Goal: Task Accomplishment & Management: Complete application form

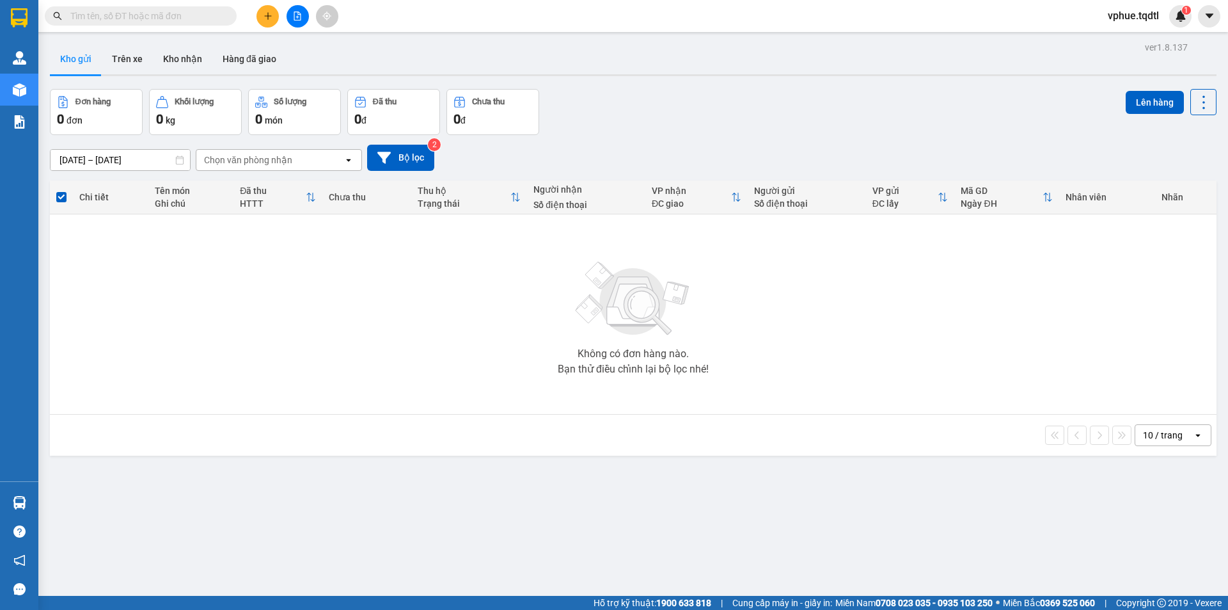
click at [260, 22] on button at bounding box center [267, 16] width 22 height 22
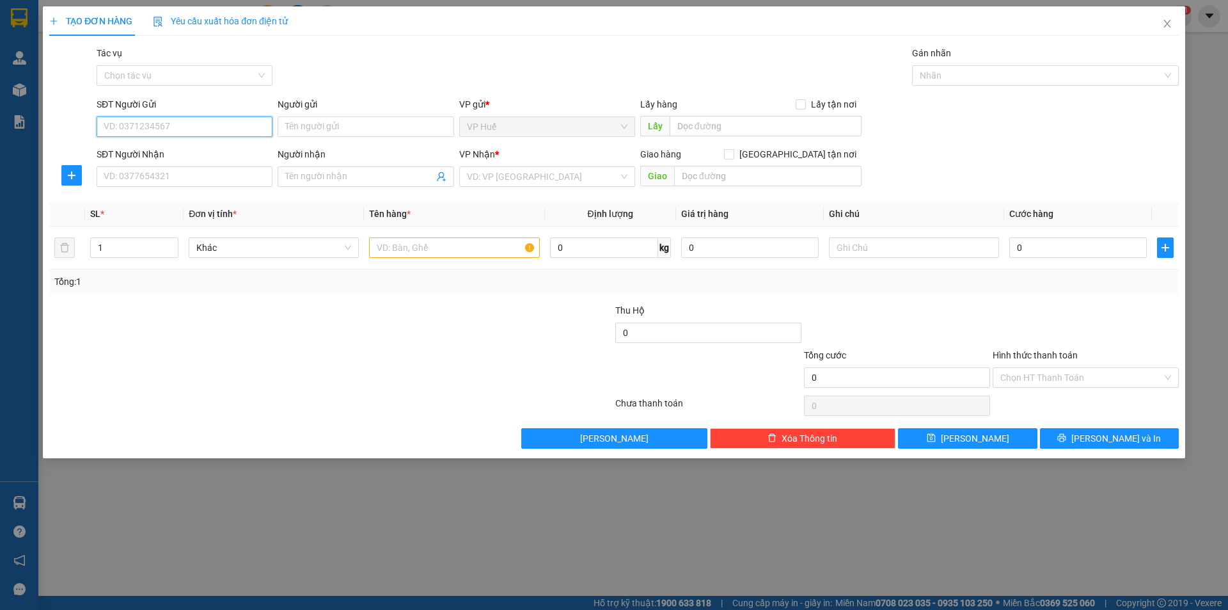
click at [234, 131] on input "SĐT Người Gửi" at bounding box center [185, 126] width 176 height 20
click at [823, 129] on input "text" at bounding box center [766, 126] width 192 height 20
type input "VP HUẾ"
click at [139, 123] on input "SĐT Người Gửi" at bounding box center [185, 126] width 176 height 20
type input "0961552840"
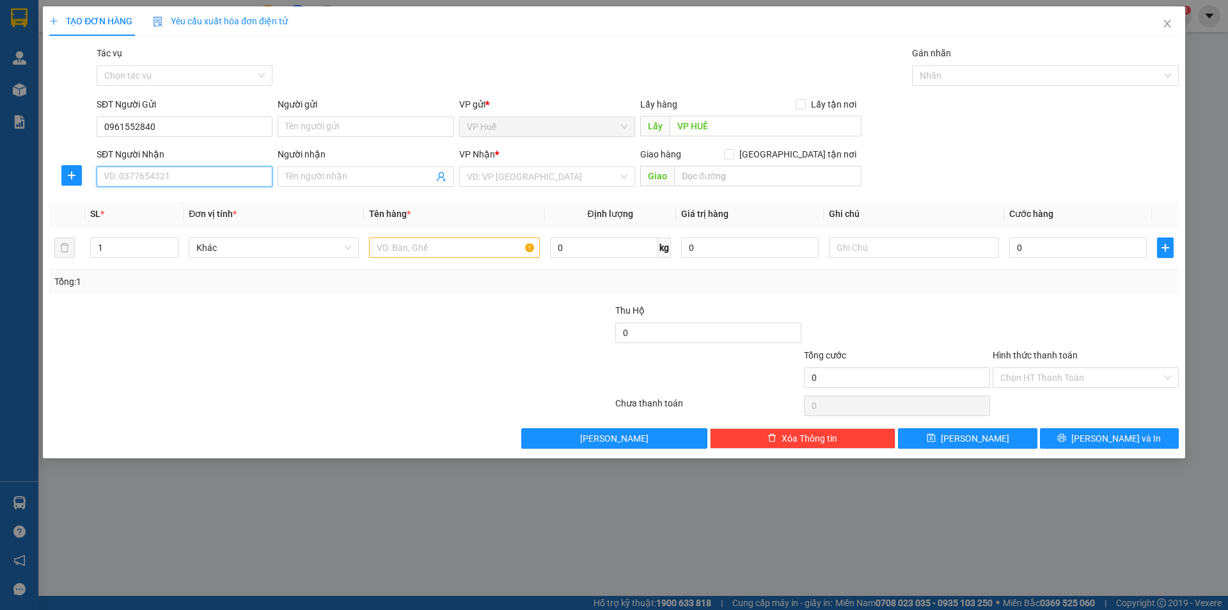
click at [160, 168] on input "SĐT Người Nhận" at bounding box center [185, 176] width 176 height 20
type input "0383076268"
click at [732, 174] on input "text" at bounding box center [767, 176] width 187 height 20
type input "HUYỆN [GEOGRAPHIC_DATA]"
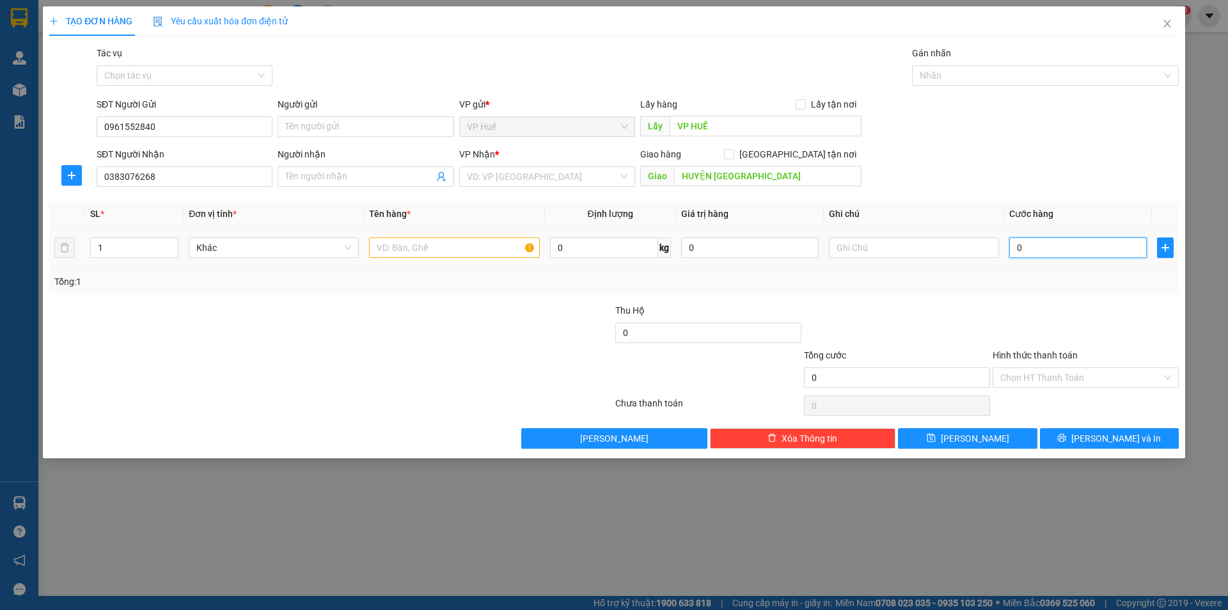
click at [1098, 251] on input "0" at bounding box center [1078, 247] width 138 height 20
type input "1"
type input "15"
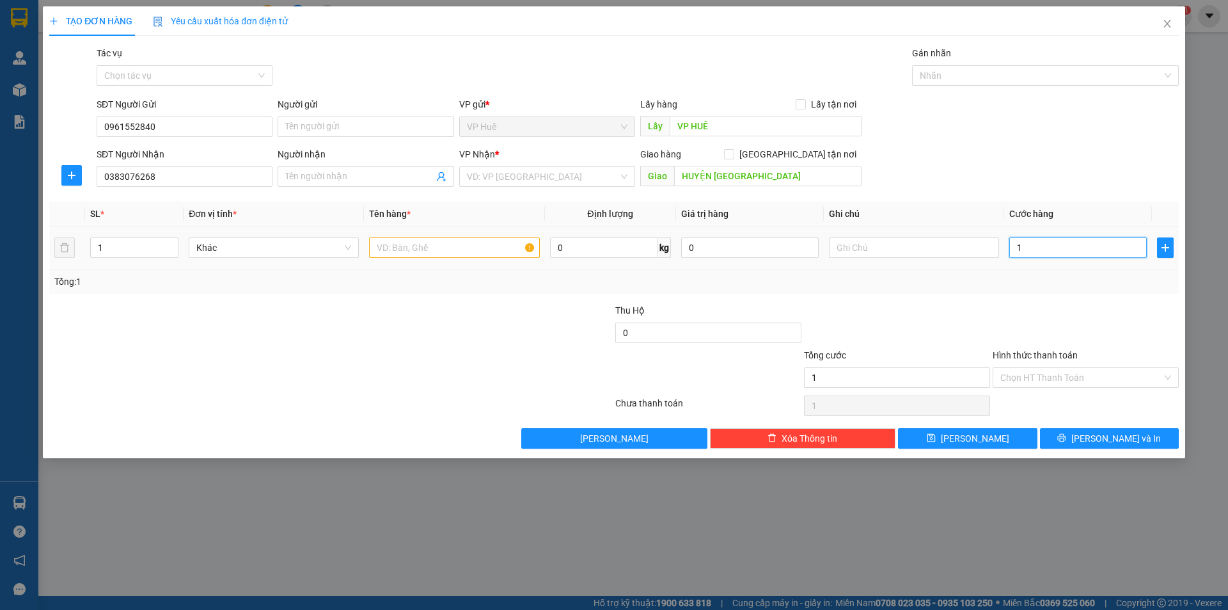
type input "15"
type input "150"
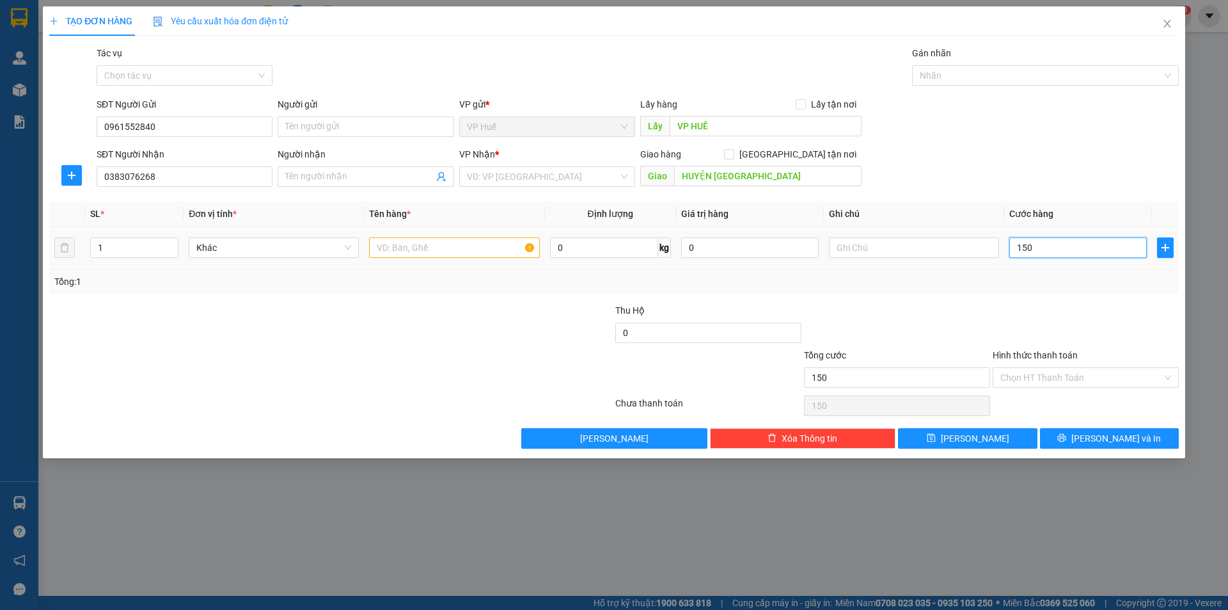
type input "1.500"
type input "15.000"
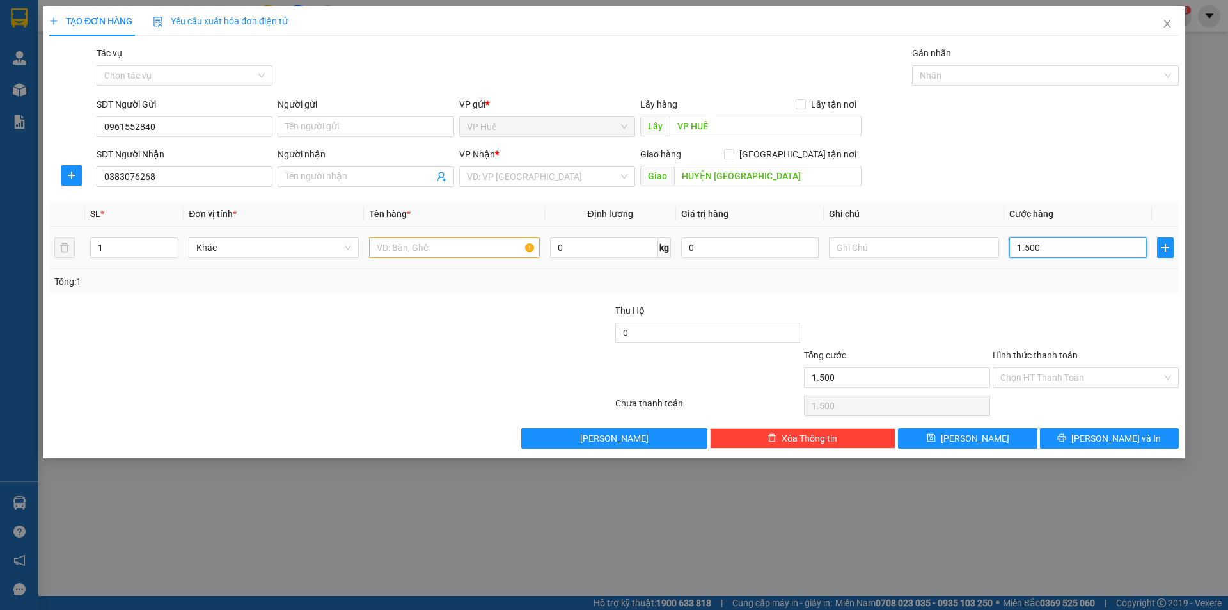
type input "15.000"
type input "150.000"
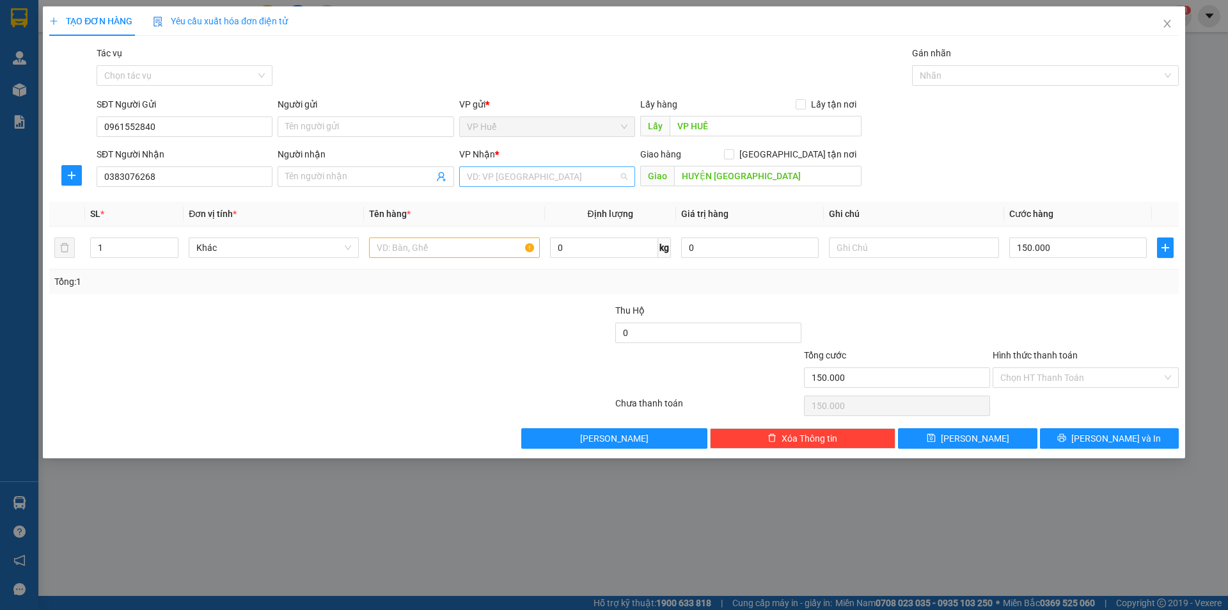
click at [493, 175] on input "search" at bounding box center [543, 176] width 152 height 19
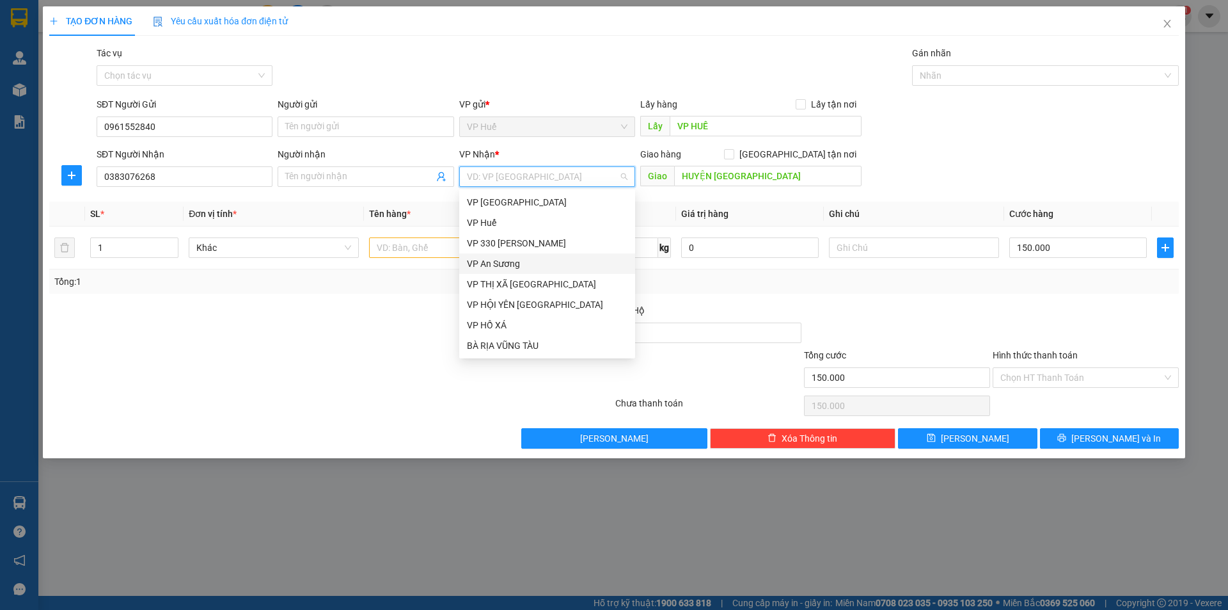
drag, startPoint x: 529, startPoint y: 267, endPoint x: 832, endPoint y: 294, distance: 304.4
click at [529, 268] on div "VP An Sương" at bounding box center [547, 263] width 161 height 14
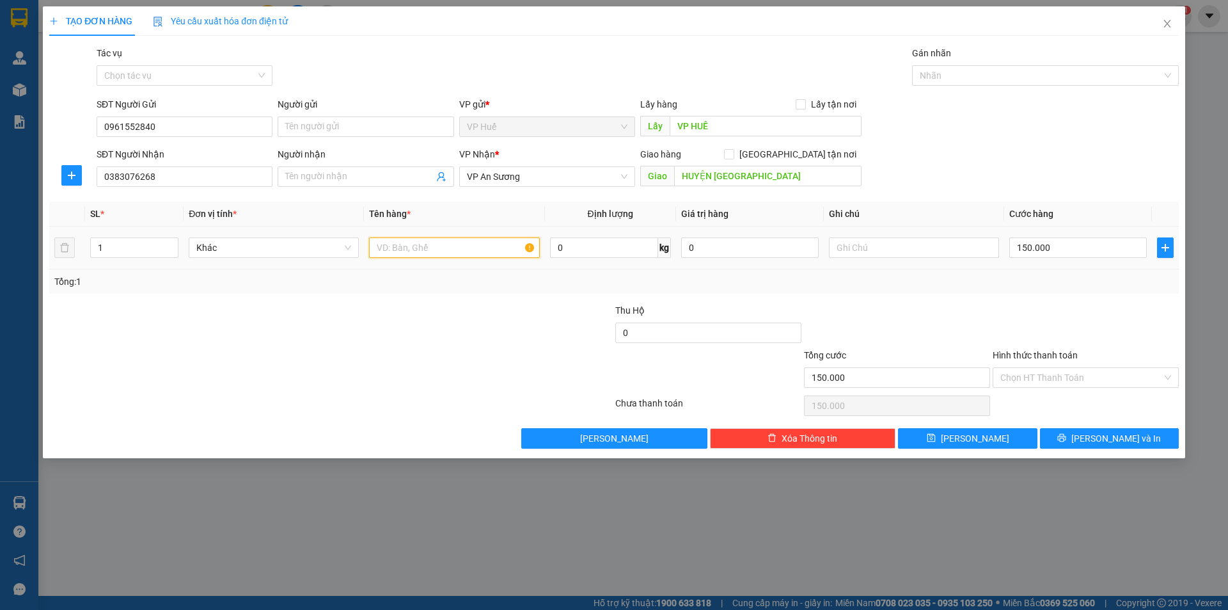
click at [484, 251] on input "text" at bounding box center [454, 247] width 170 height 20
type input "1T GIẤY (ĐỒ ĂN KHÔ)"
click at [923, 298] on div "Transit Pickup Surcharge Ids Transit Deliver Surcharge Ids Transit Deliver Surc…" at bounding box center [614, 247] width 1130 height 402
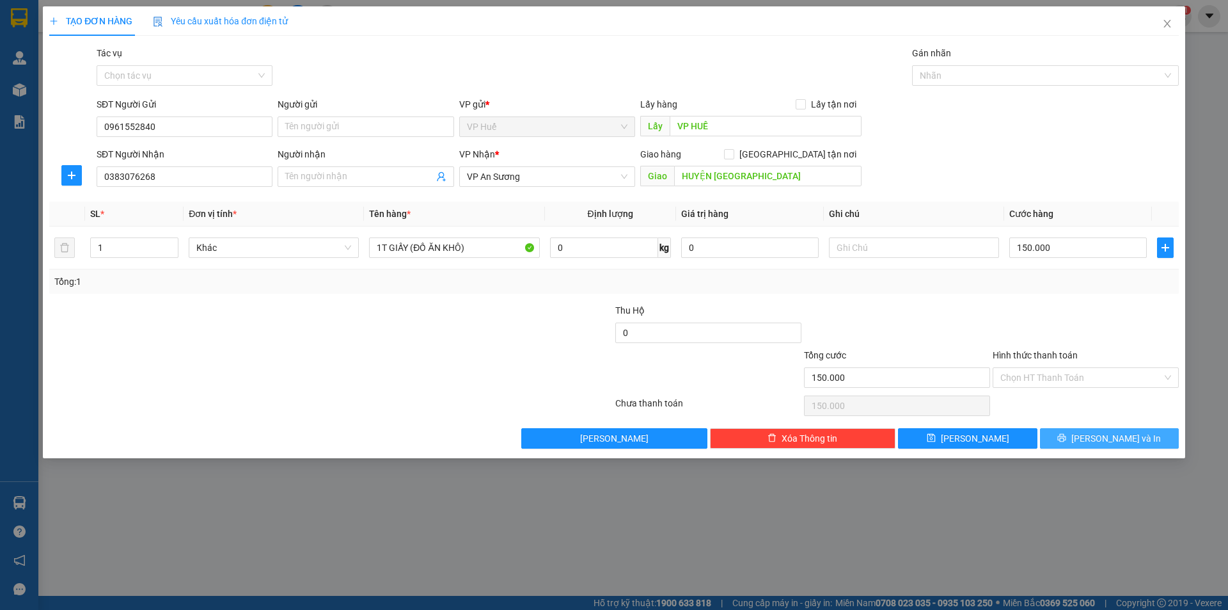
click at [1094, 434] on button "[PERSON_NAME] và In" at bounding box center [1109, 438] width 139 height 20
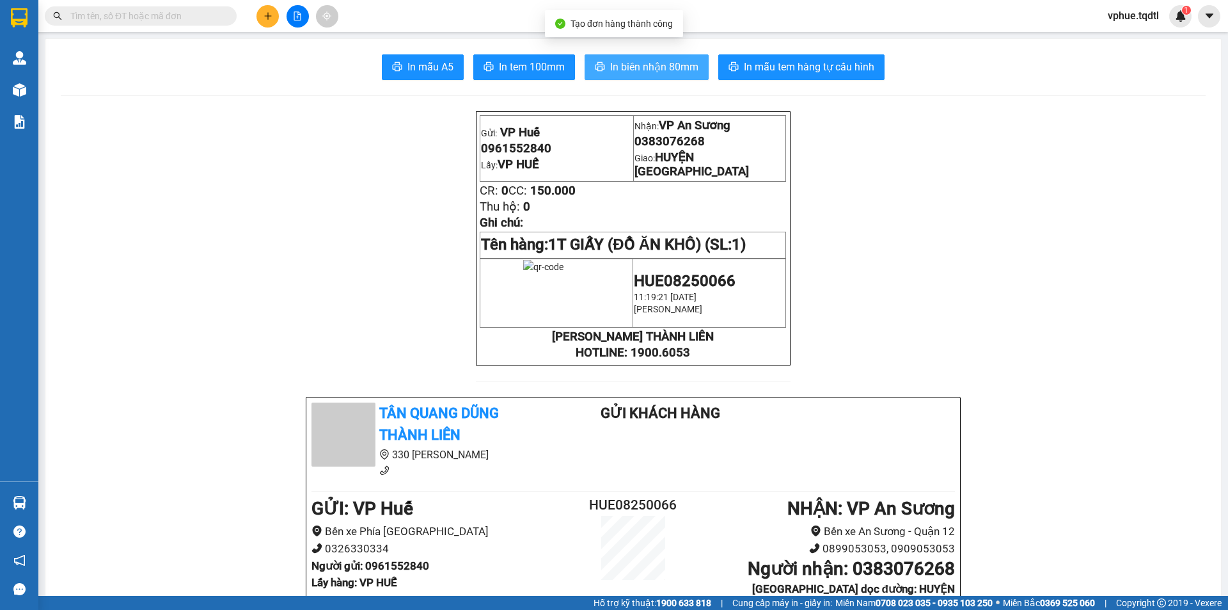
click at [645, 67] on span "In biên nhận 80mm" at bounding box center [654, 67] width 88 height 16
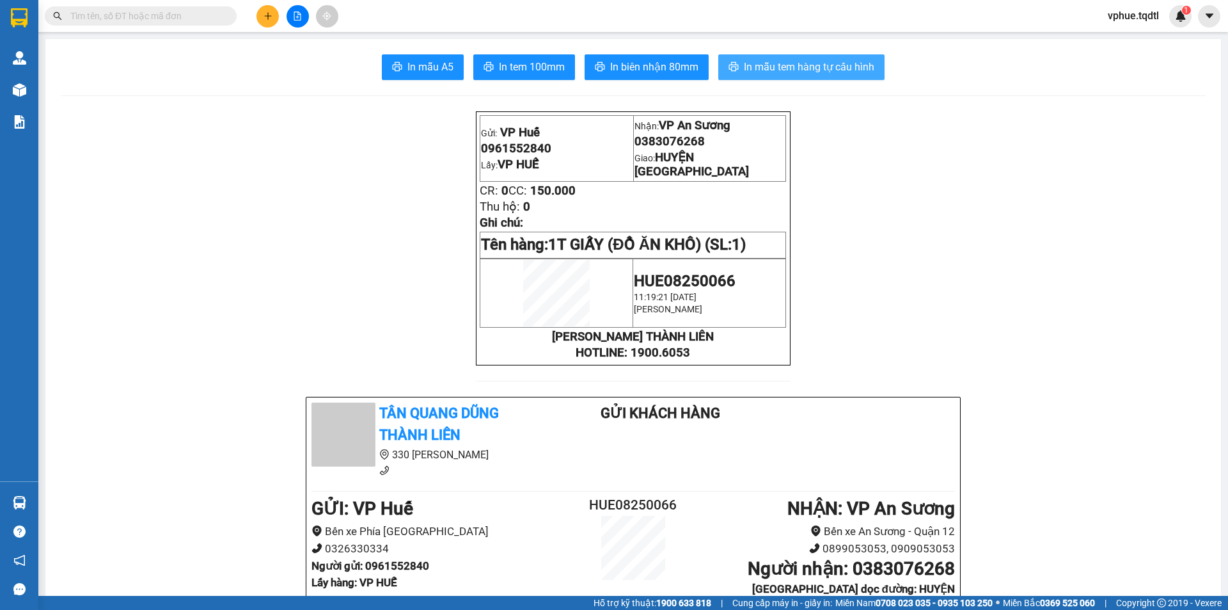
click at [762, 67] on span "In mẫu tem hàng tự cấu hình" at bounding box center [809, 67] width 130 height 16
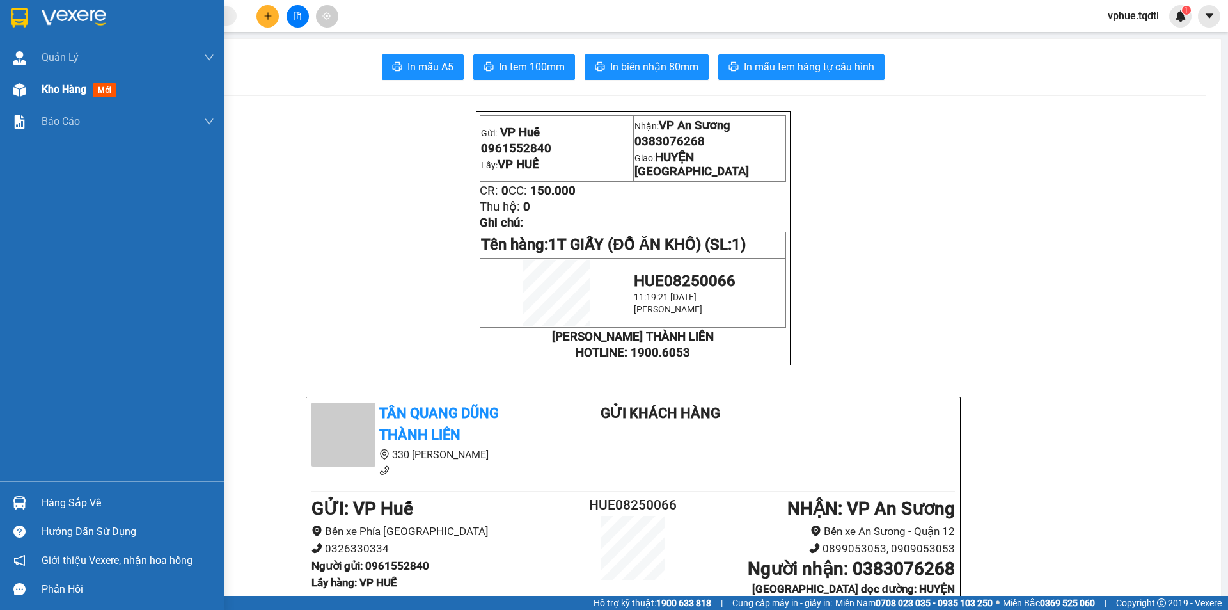
click at [3, 91] on div "Kho hàng mới" at bounding box center [112, 90] width 224 height 32
